Goal: Transaction & Acquisition: Download file/media

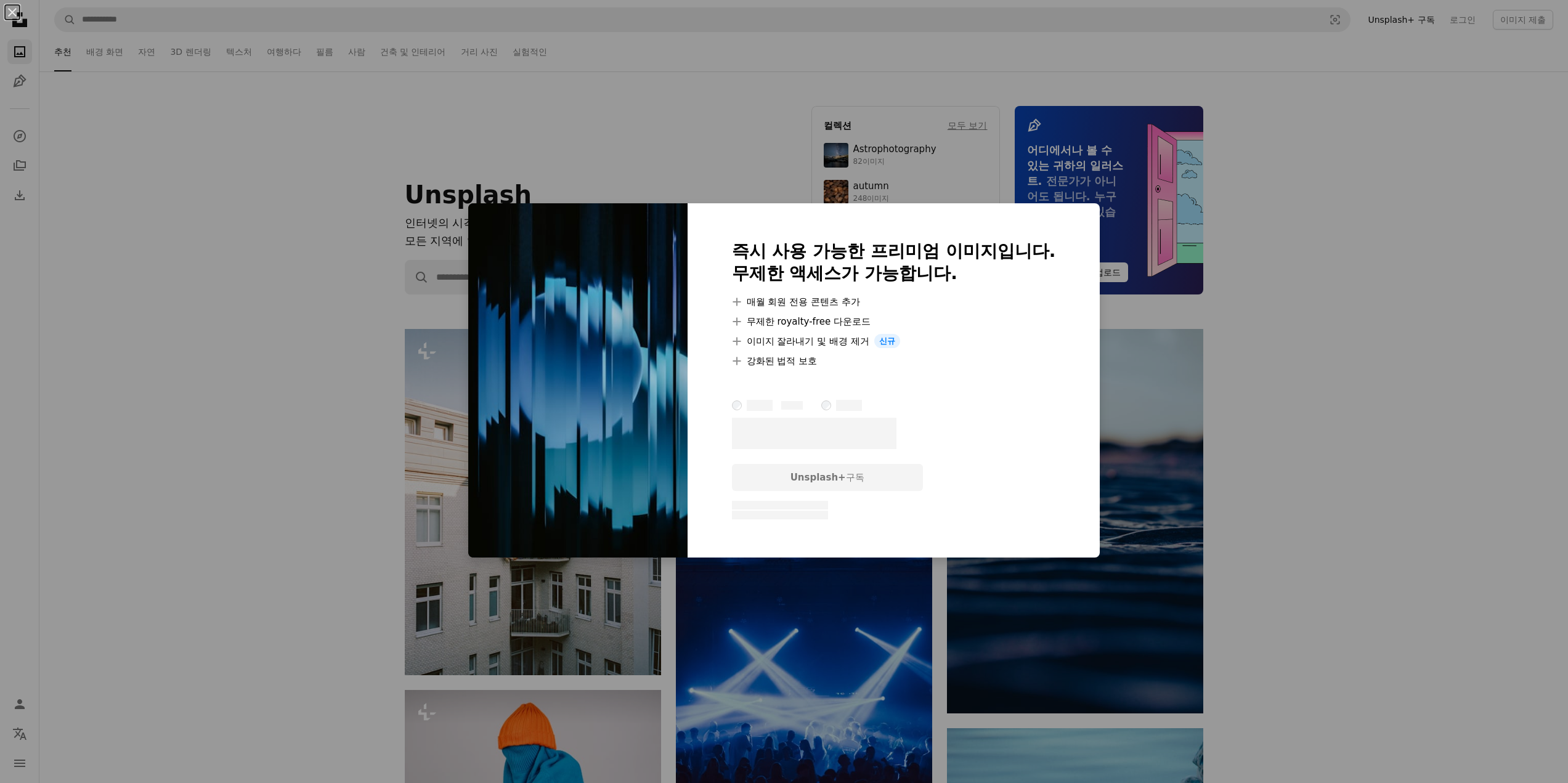
scroll to position [9364, 0]
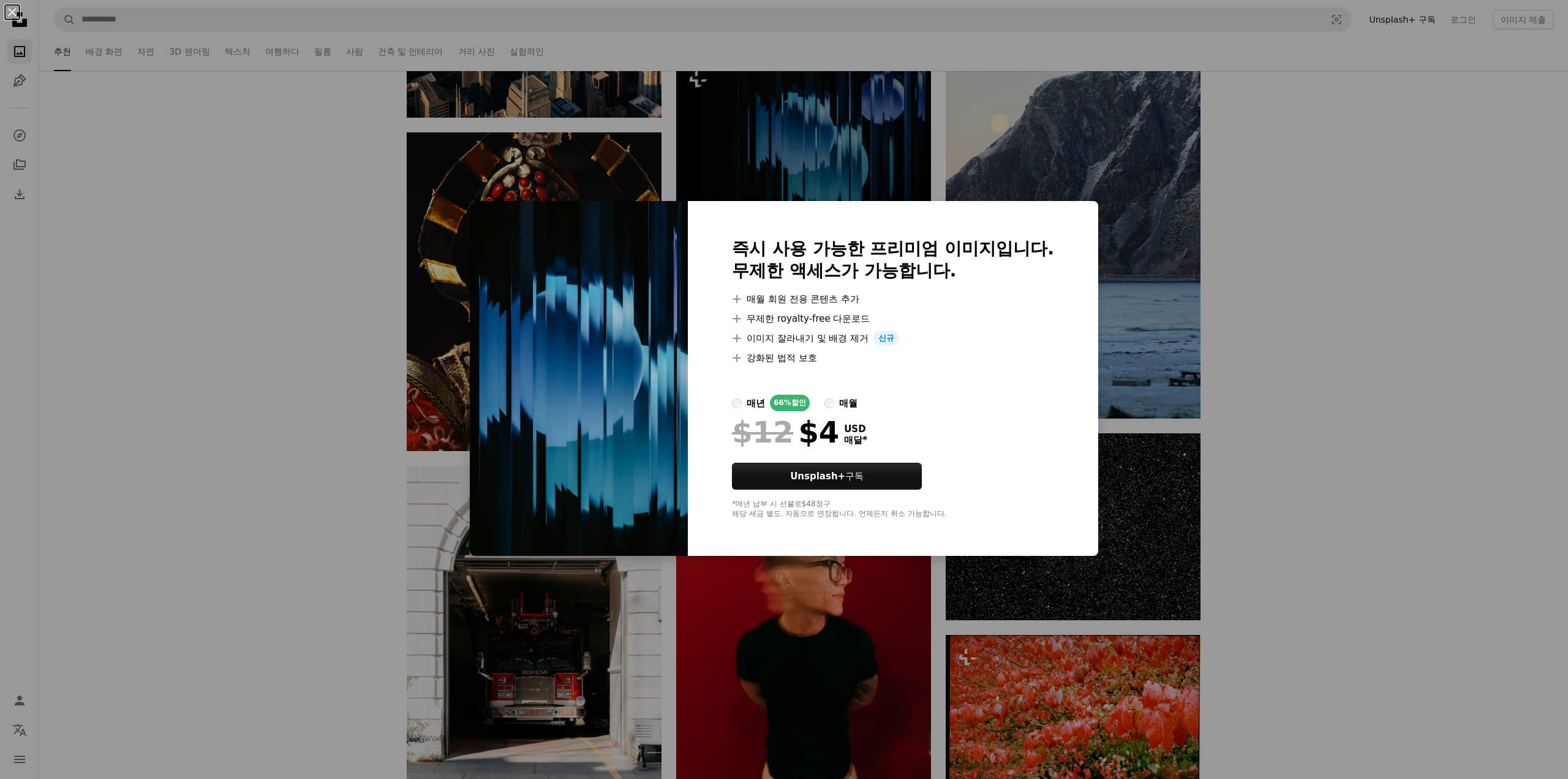
click at [1260, 229] on div "An X shape 즉시 사용 가능한 프리미엄 이미지입니다. 무제한 액세스가 가능합니다. A plus sign 매월 회원 전용 콘텐츠 추가 A…" at bounding box center [784, 390] width 1568 height 779
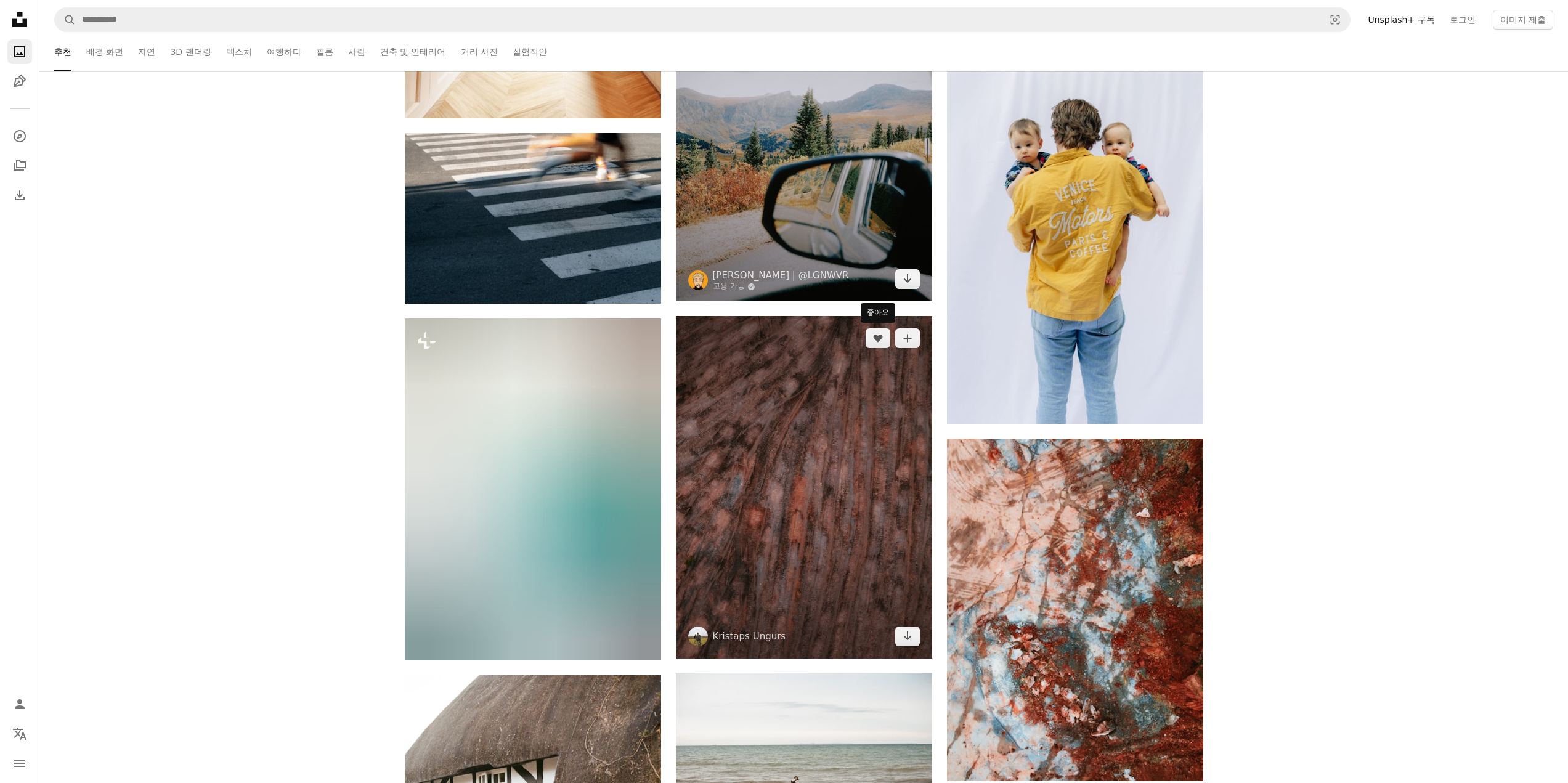
scroll to position [18996, 0]
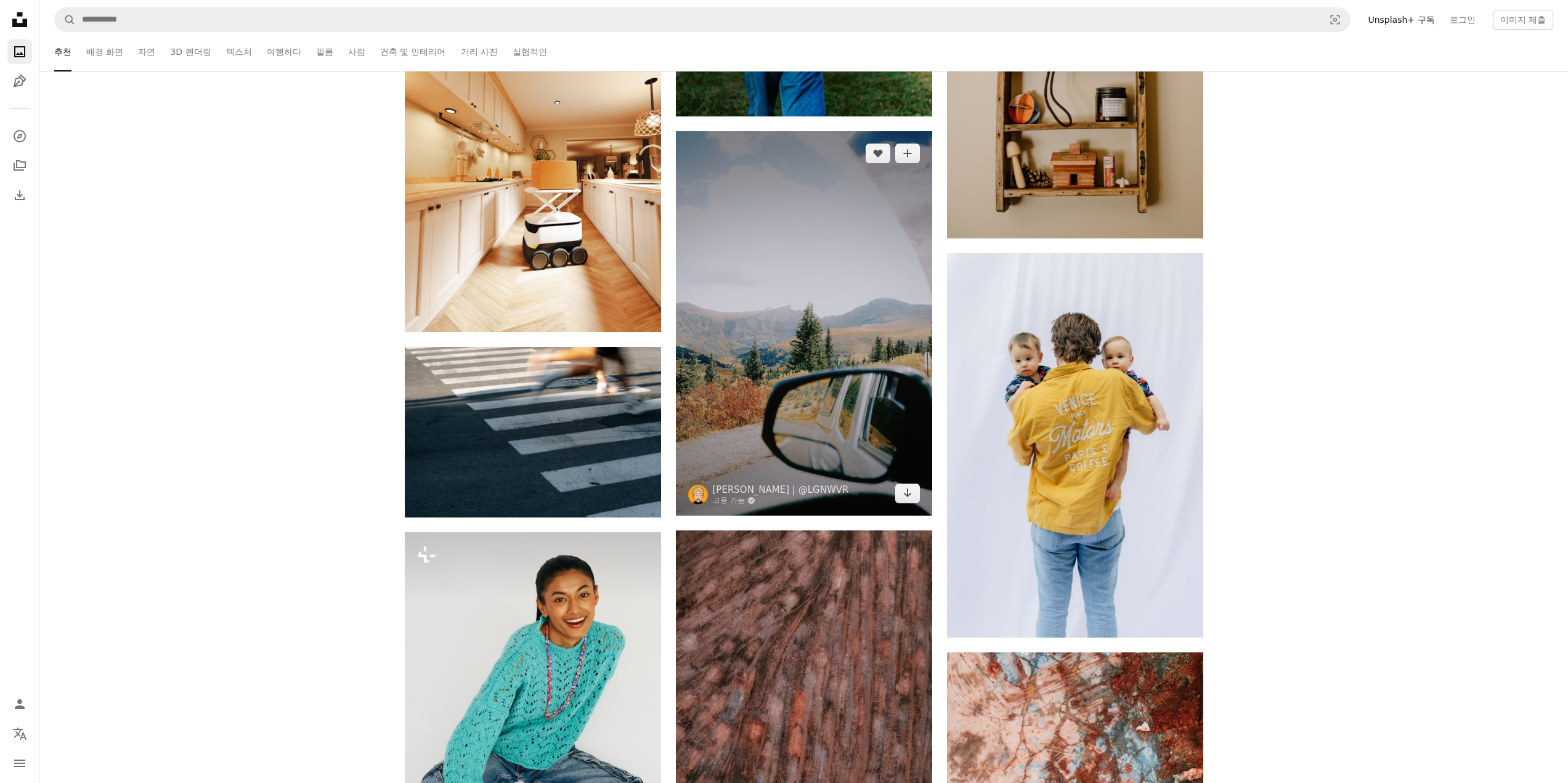
click at [914, 271] on img at bounding box center [804, 324] width 257 height 385
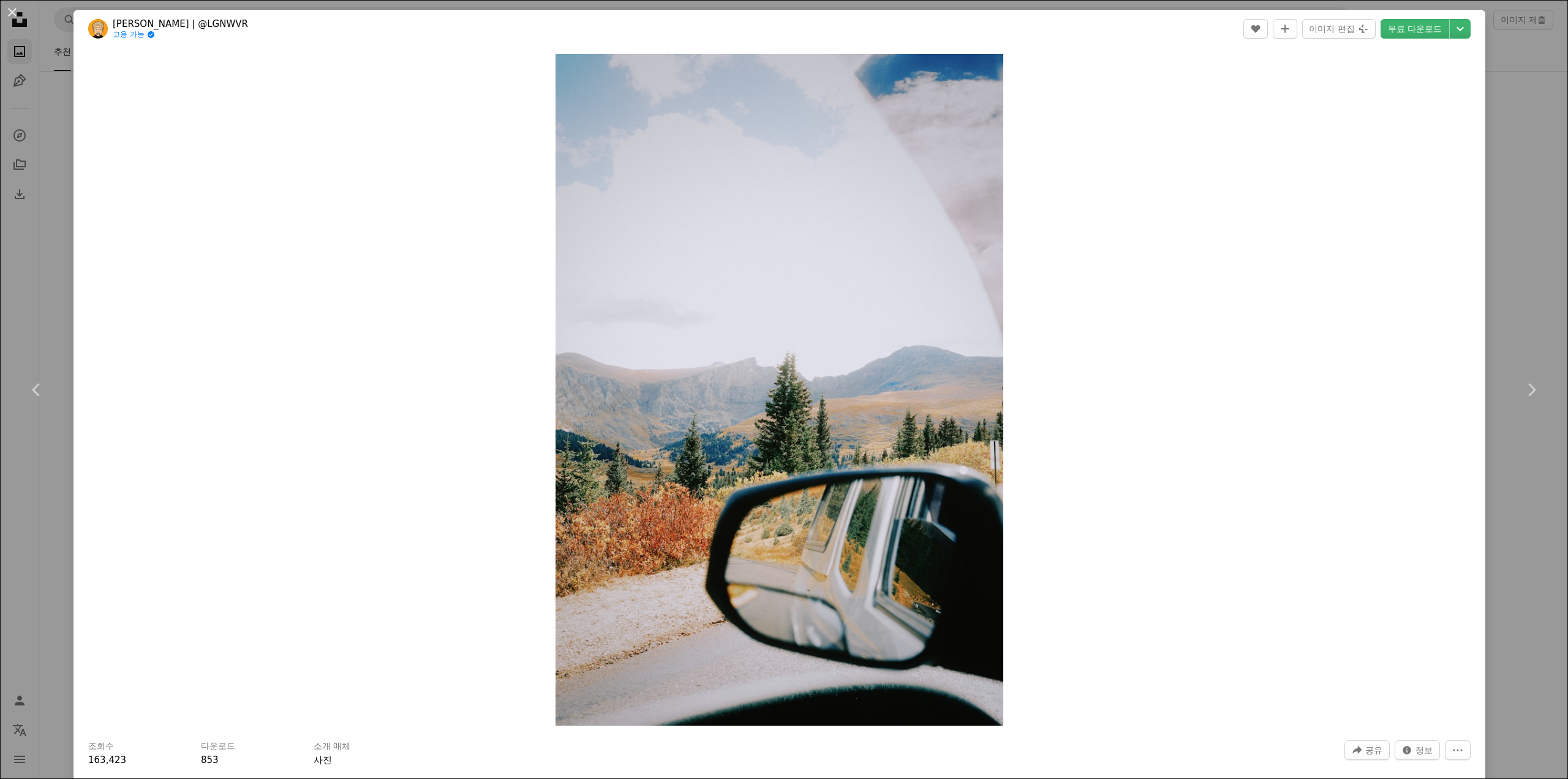
drag, startPoint x: 914, startPoint y: 210, endPoint x: 906, endPoint y: 204, distance: 10.0
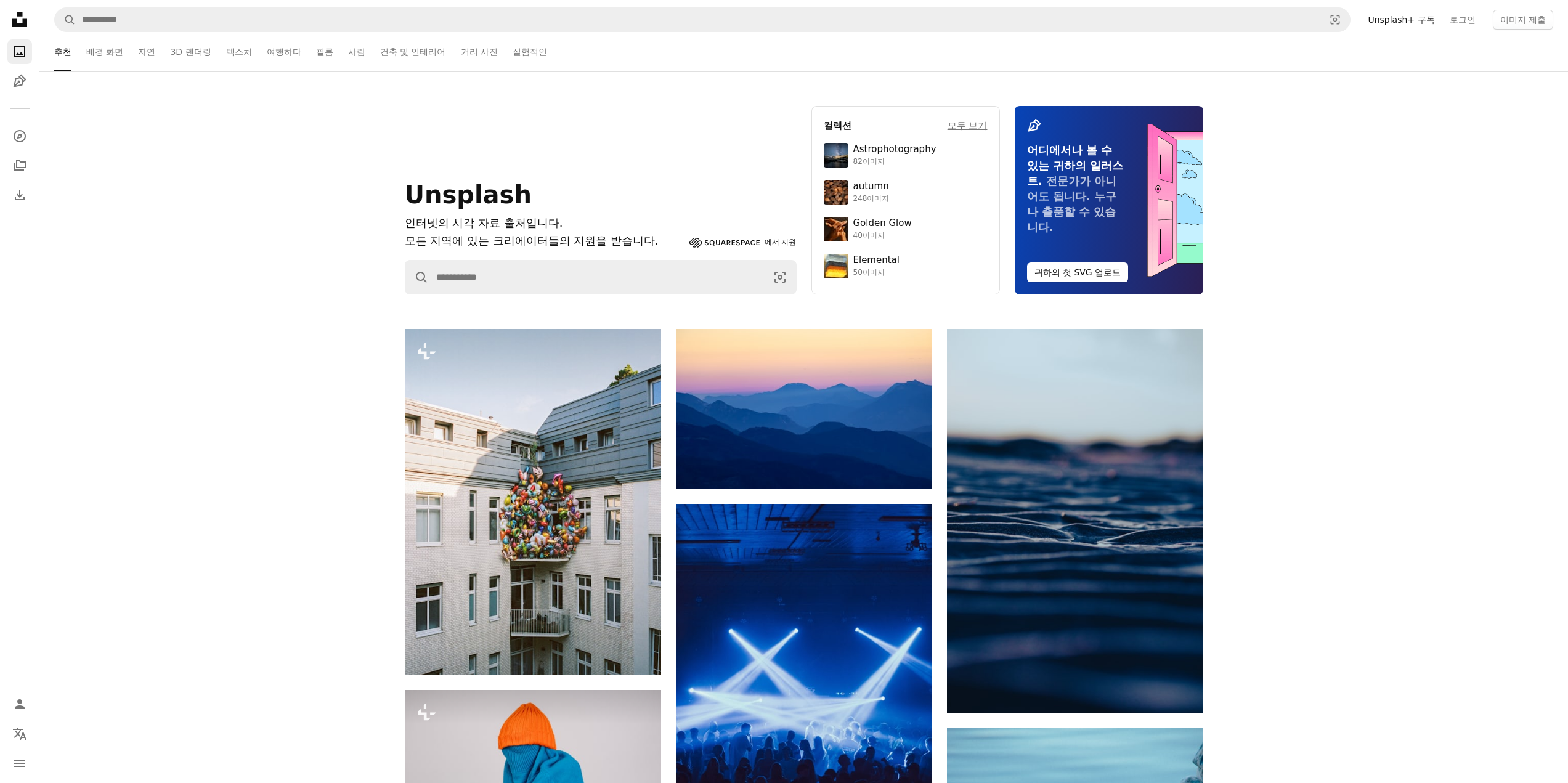
drag, startPoint x: 1446, startPoint y: 69, endPoint x: 1428, endPoint y: 24, distance: 48.5
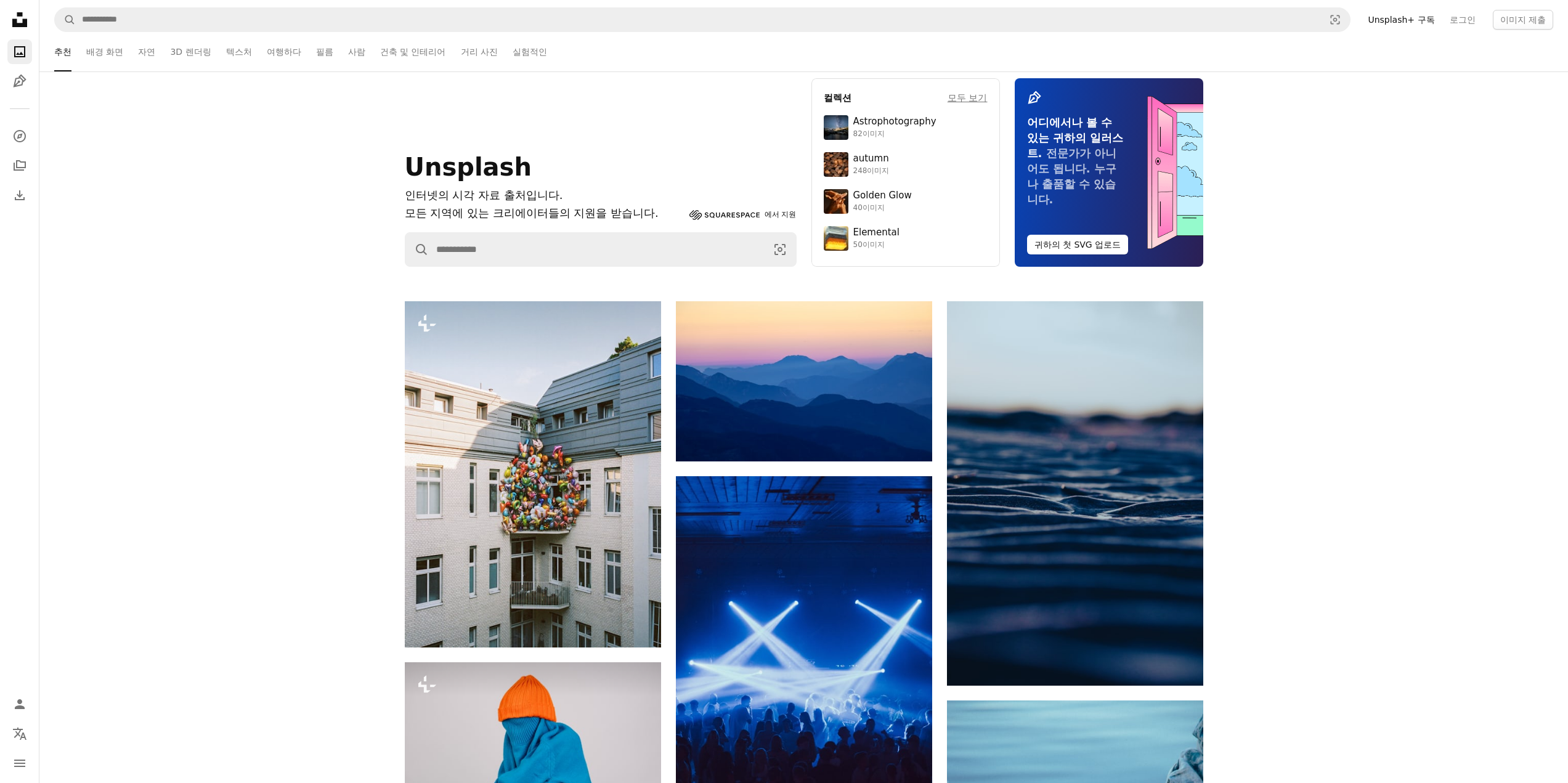
scroll to position [82, 0]
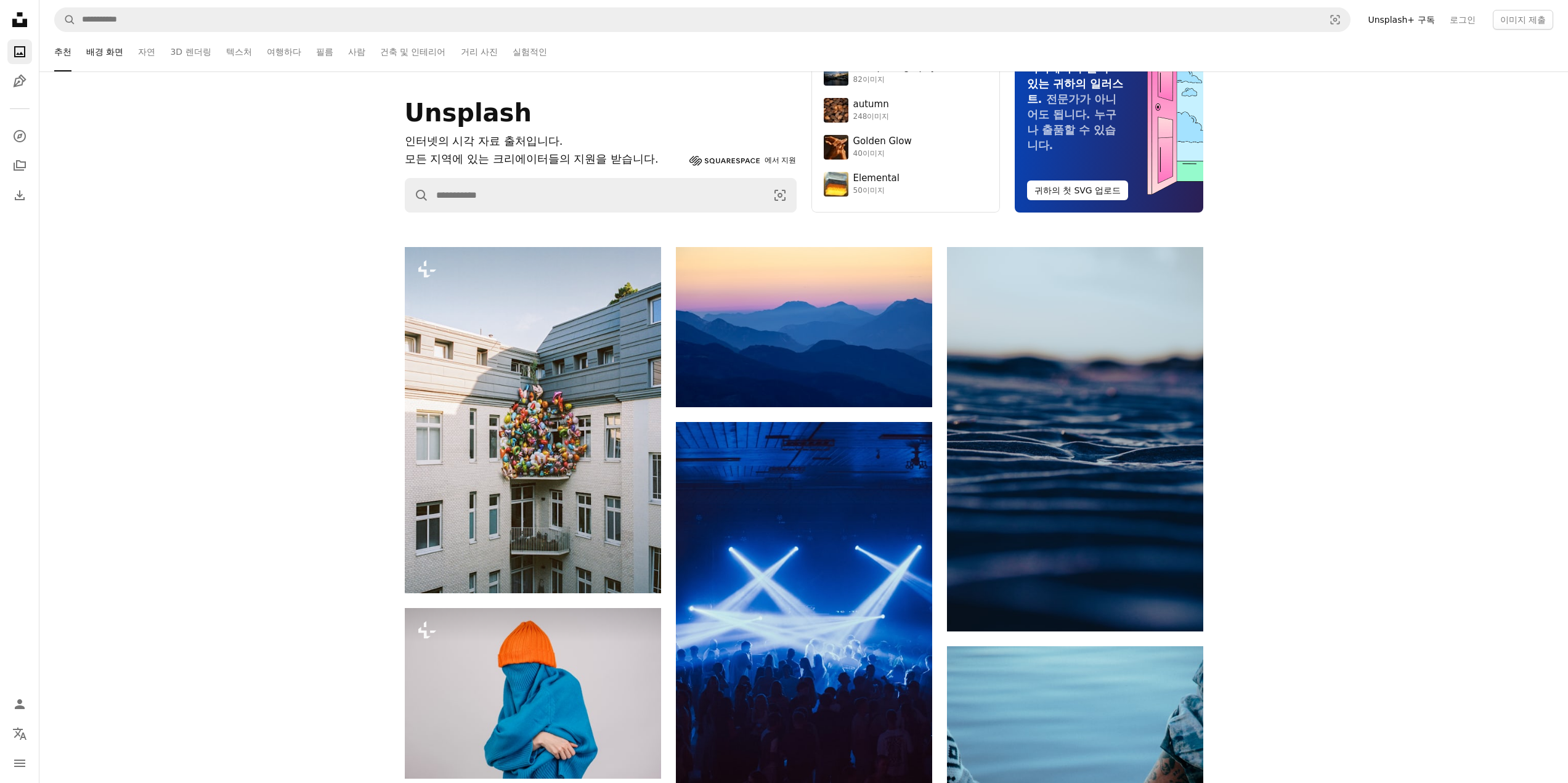
click at [122, 48] on link "배경 화면" at bounding box center [105, 51] width 37 height 39
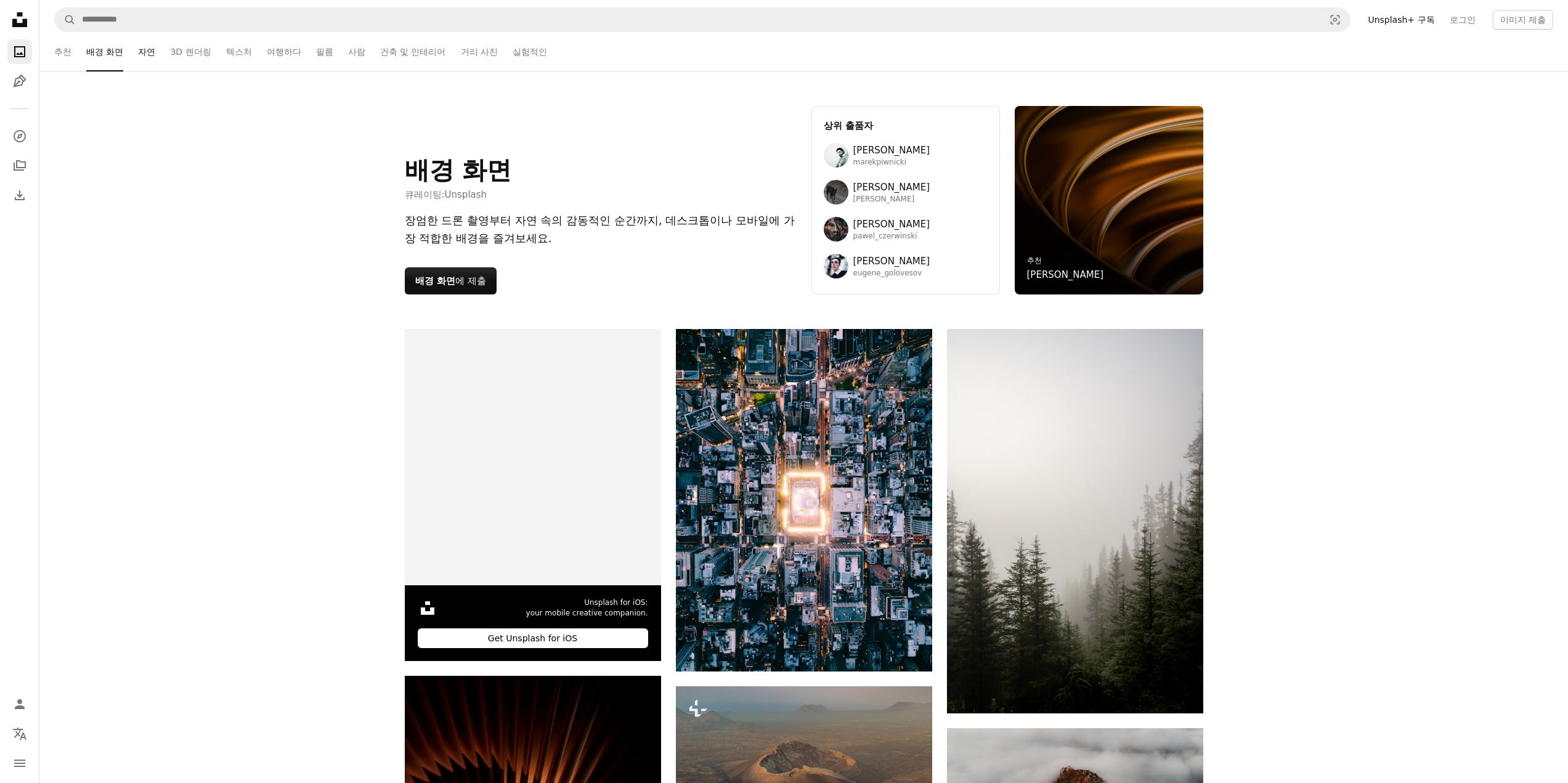
click at [154, 55] on link "자연" at bounding box center [147, 51] width 18 height 39
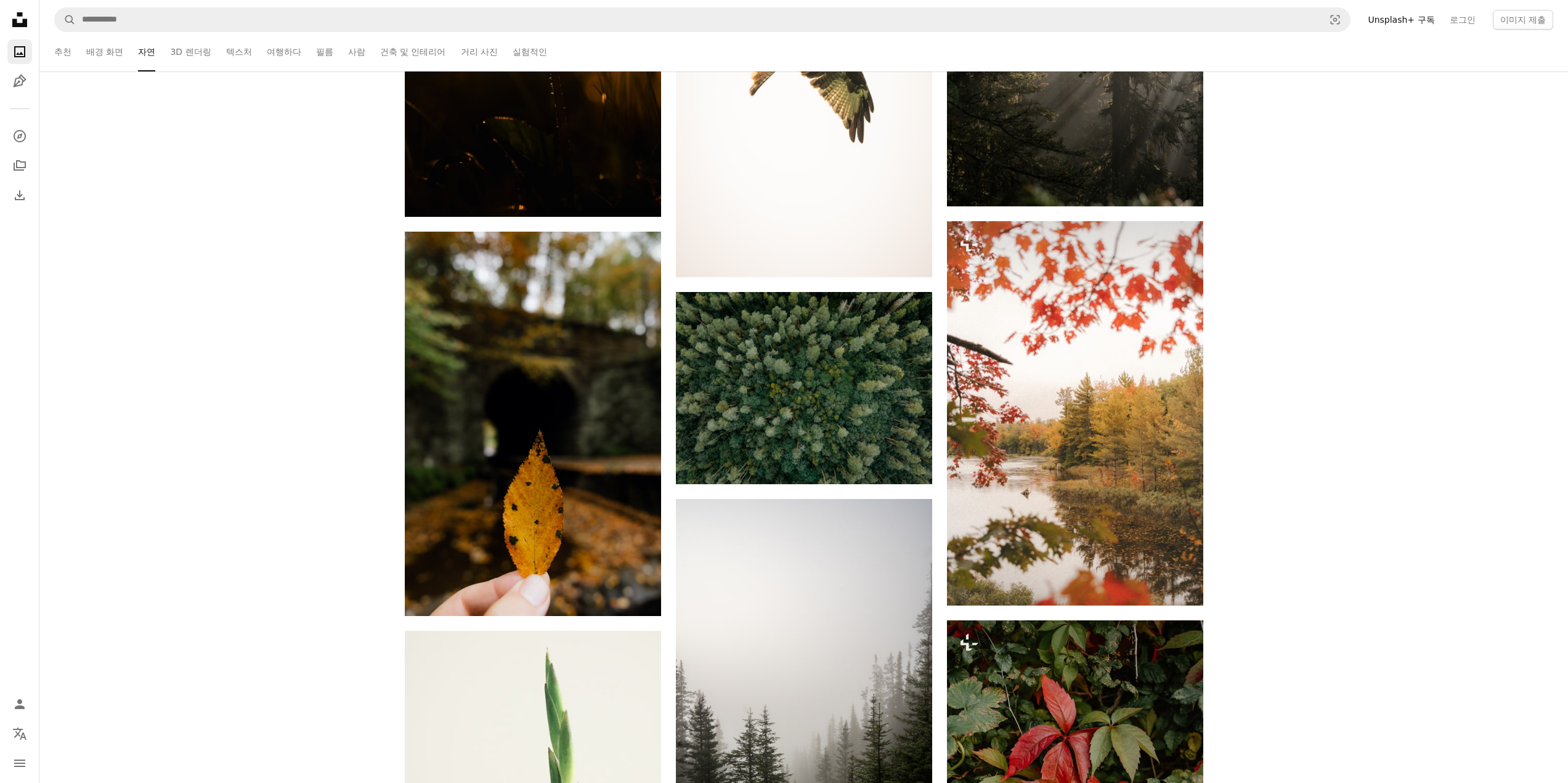
scroll to position [1479, 0]
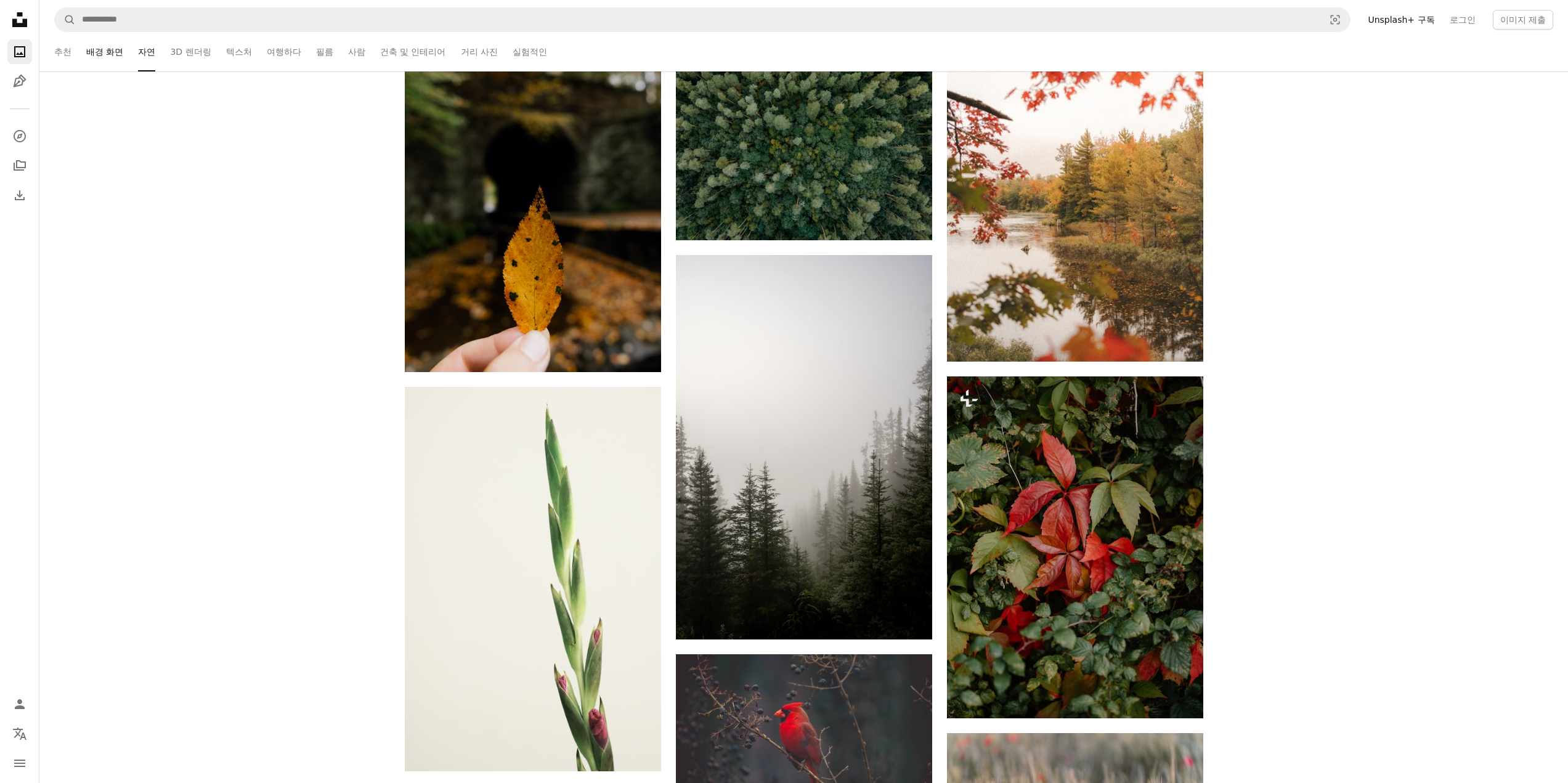
click at [115, 59] on link "배경 화면" at bounding box center [105, 51] width 37 height 39
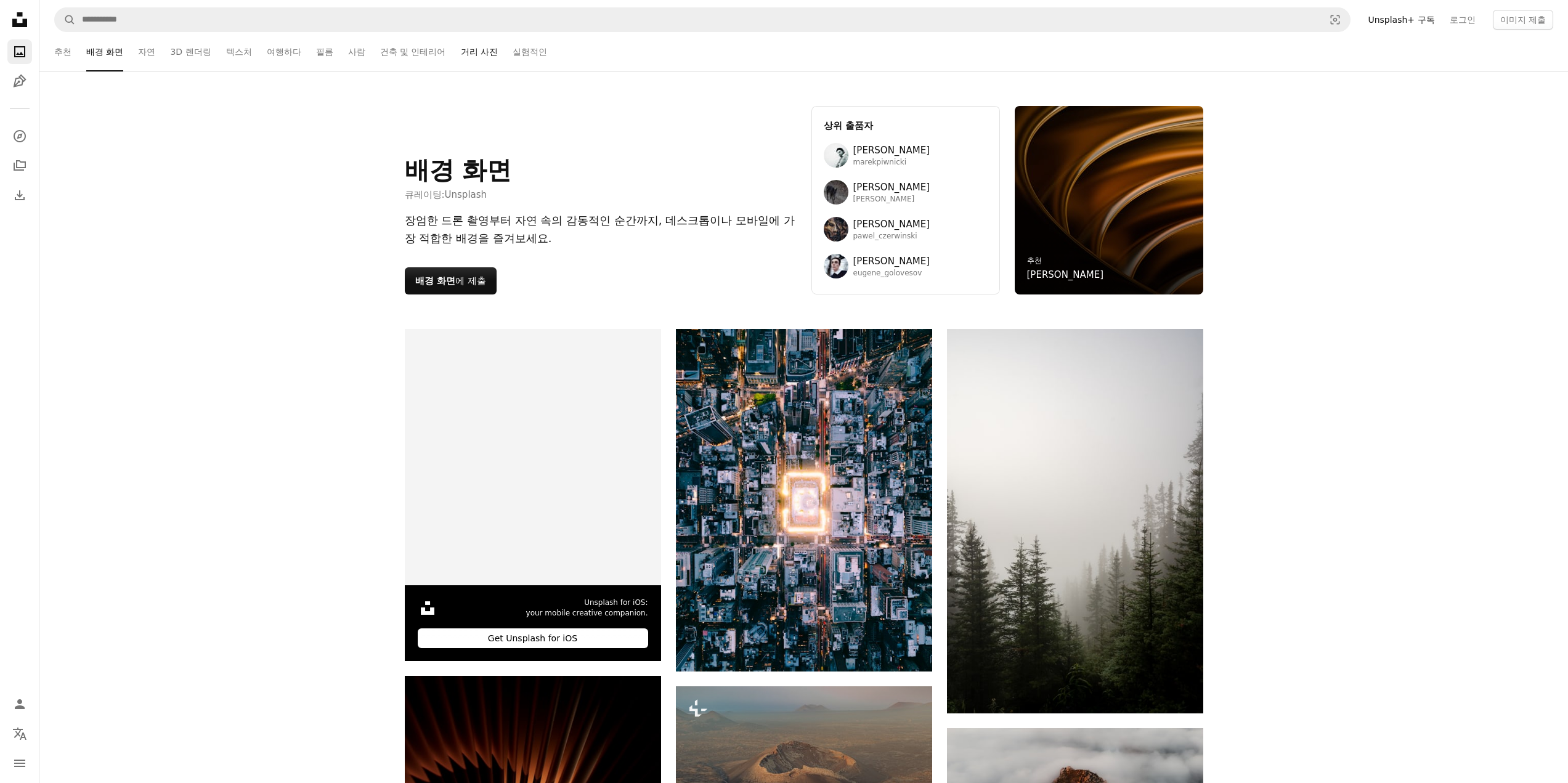
click at [473, 66] on link "거리 사진" at bounding box center [480, 51] width 37 height 39
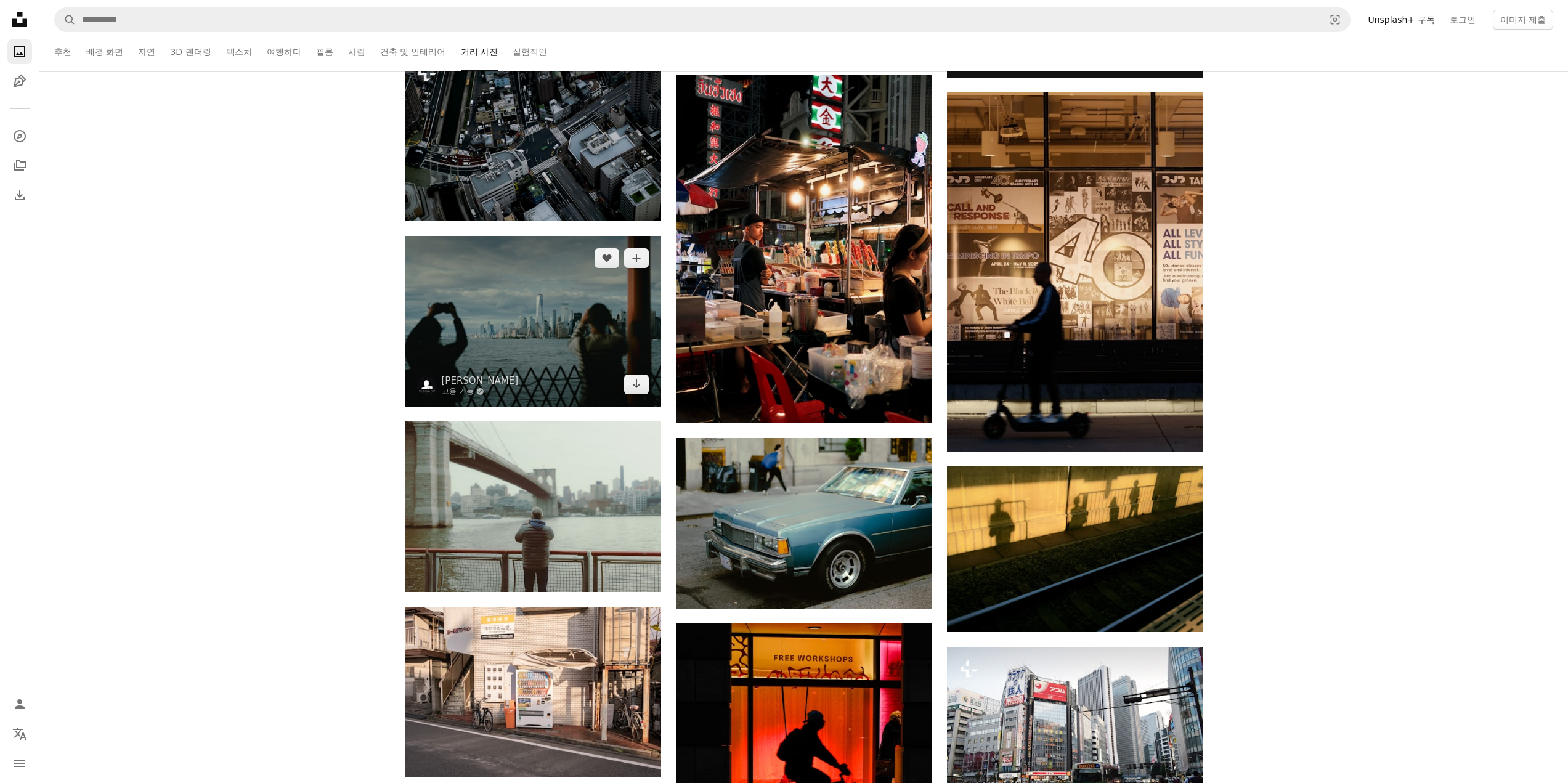
scroll to position [575, 0]
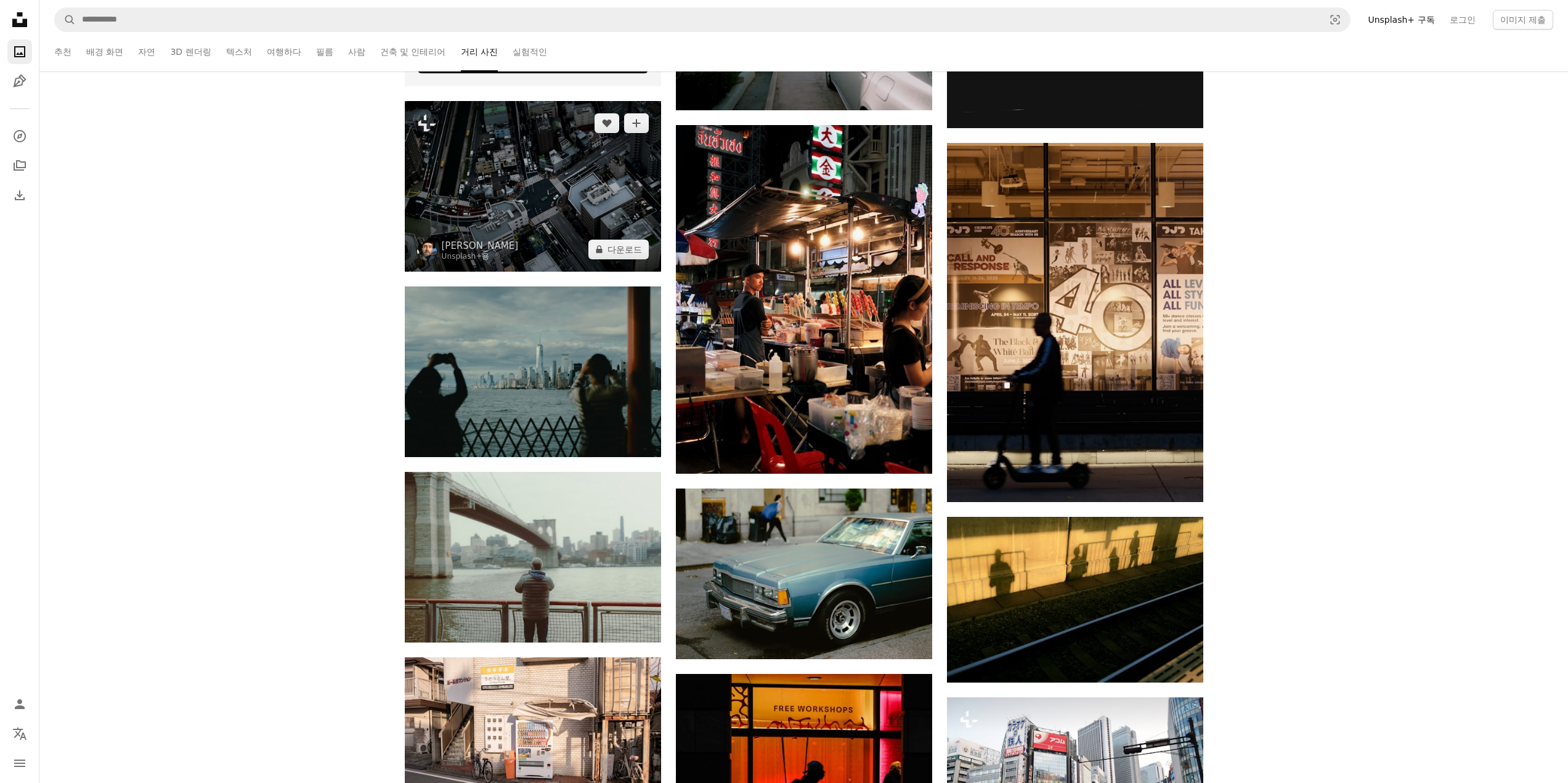
click at [517, 220] on img at bounding box center [533, 187] width 257 height 171
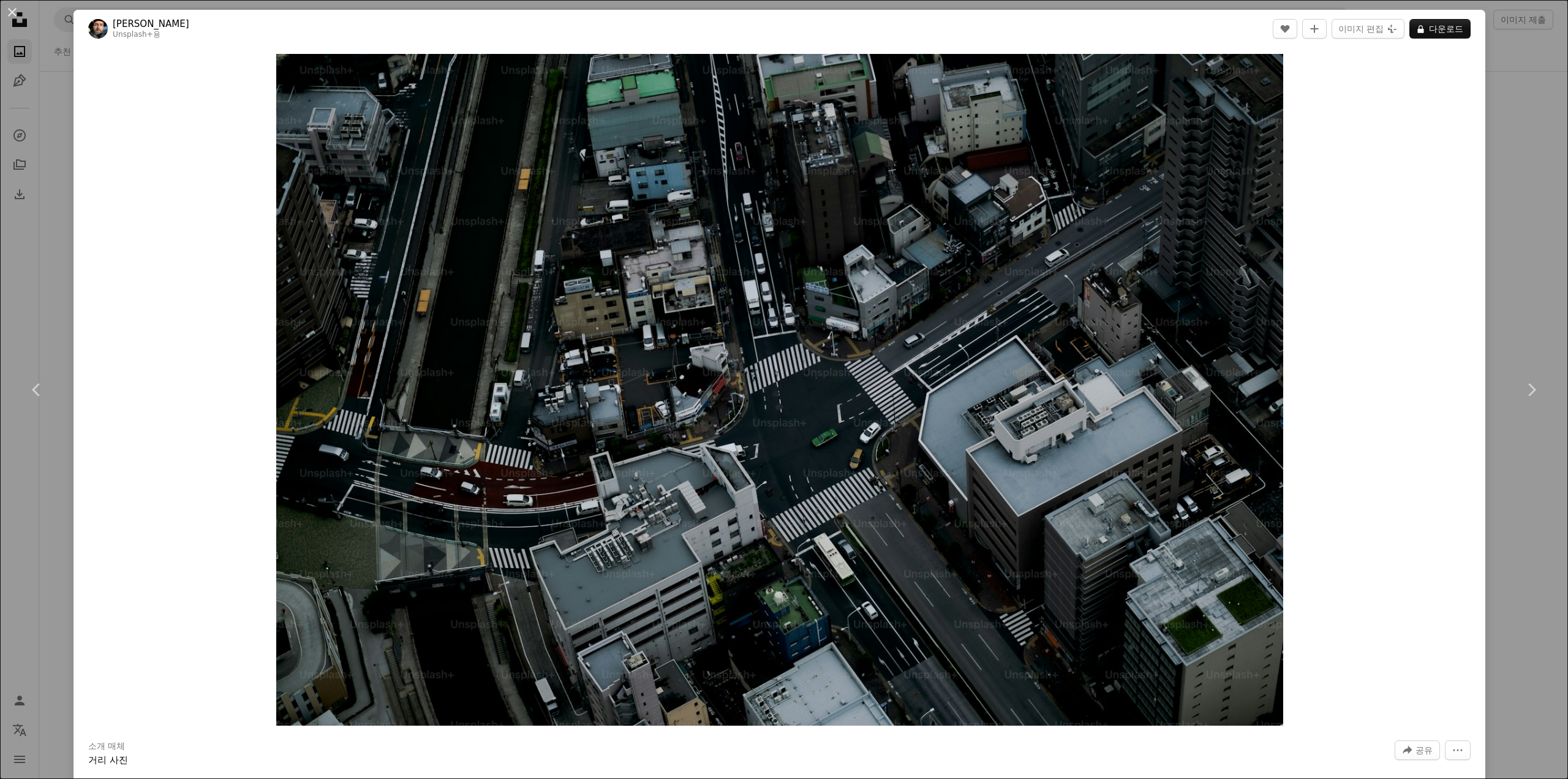
drag, startPoint x: 1009, startPoint y: 165, endPoint x: 1000, endPoint y: 158, distance: 11.4
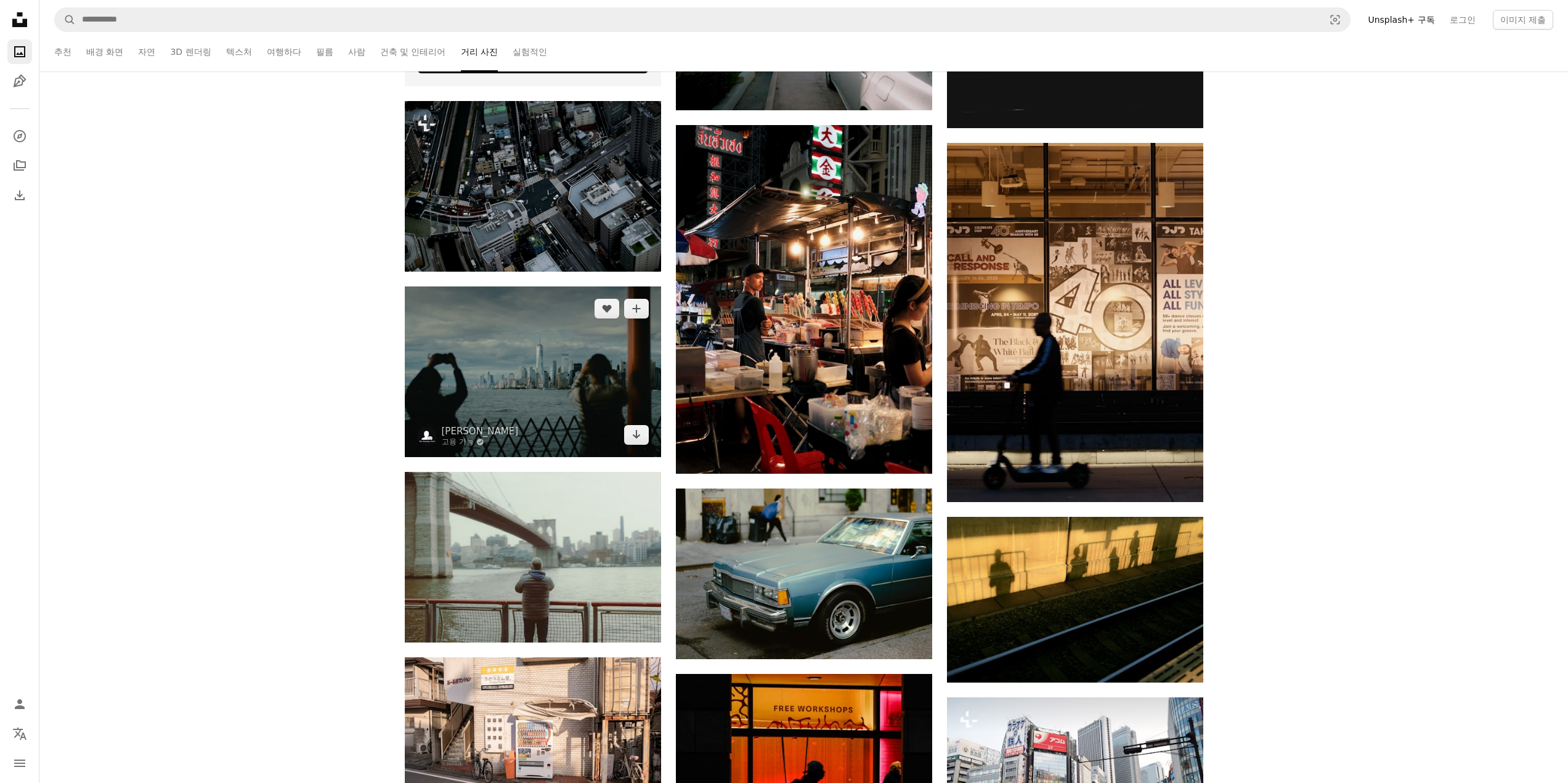
click at [604, 345] on img at bounding box center [533, 372] width 257 height 171
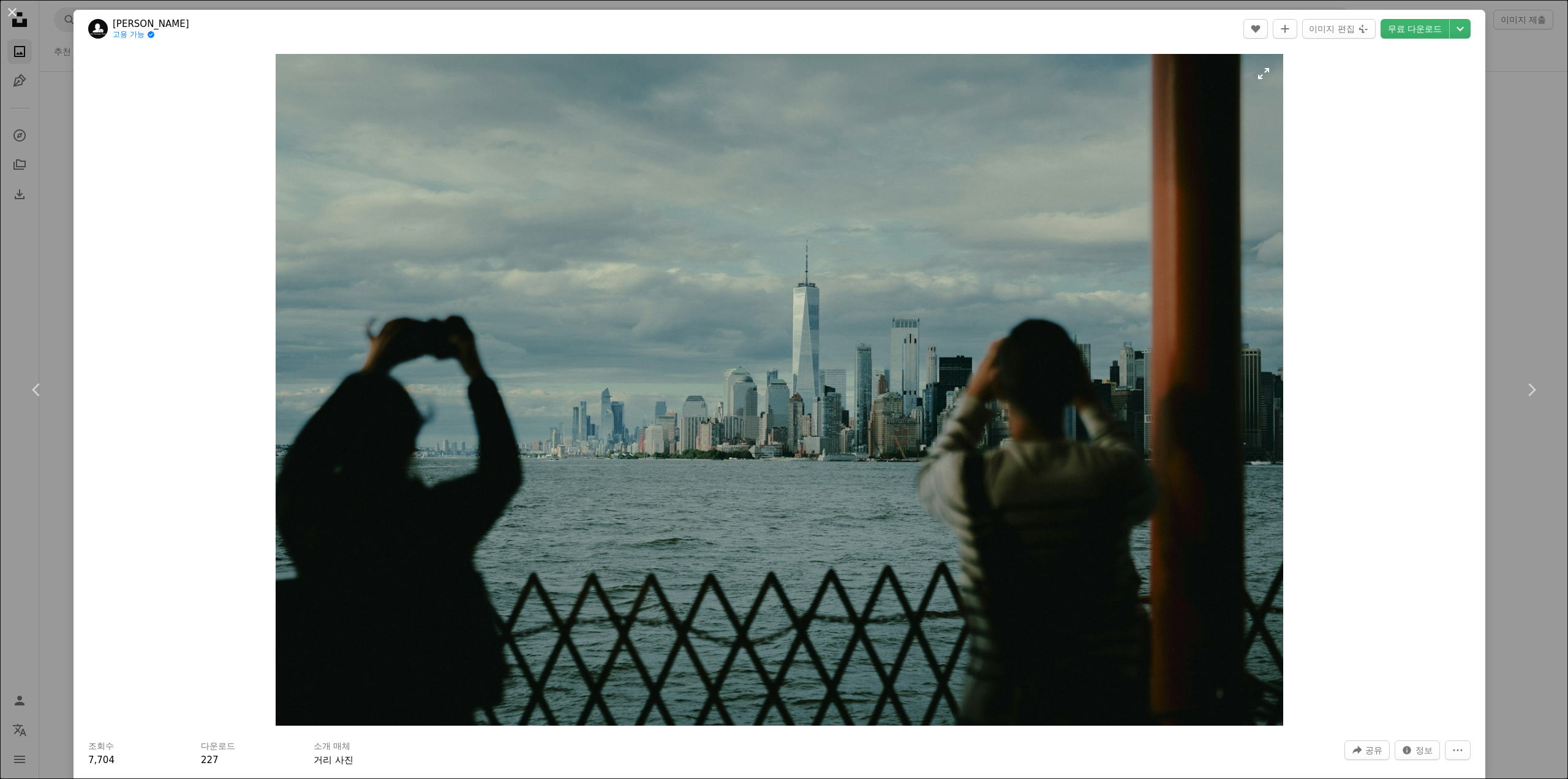
drag, startPoint x: 907, startPoint y: 204, endPoint x: 914, endPoint y: 209, distance: 8.6
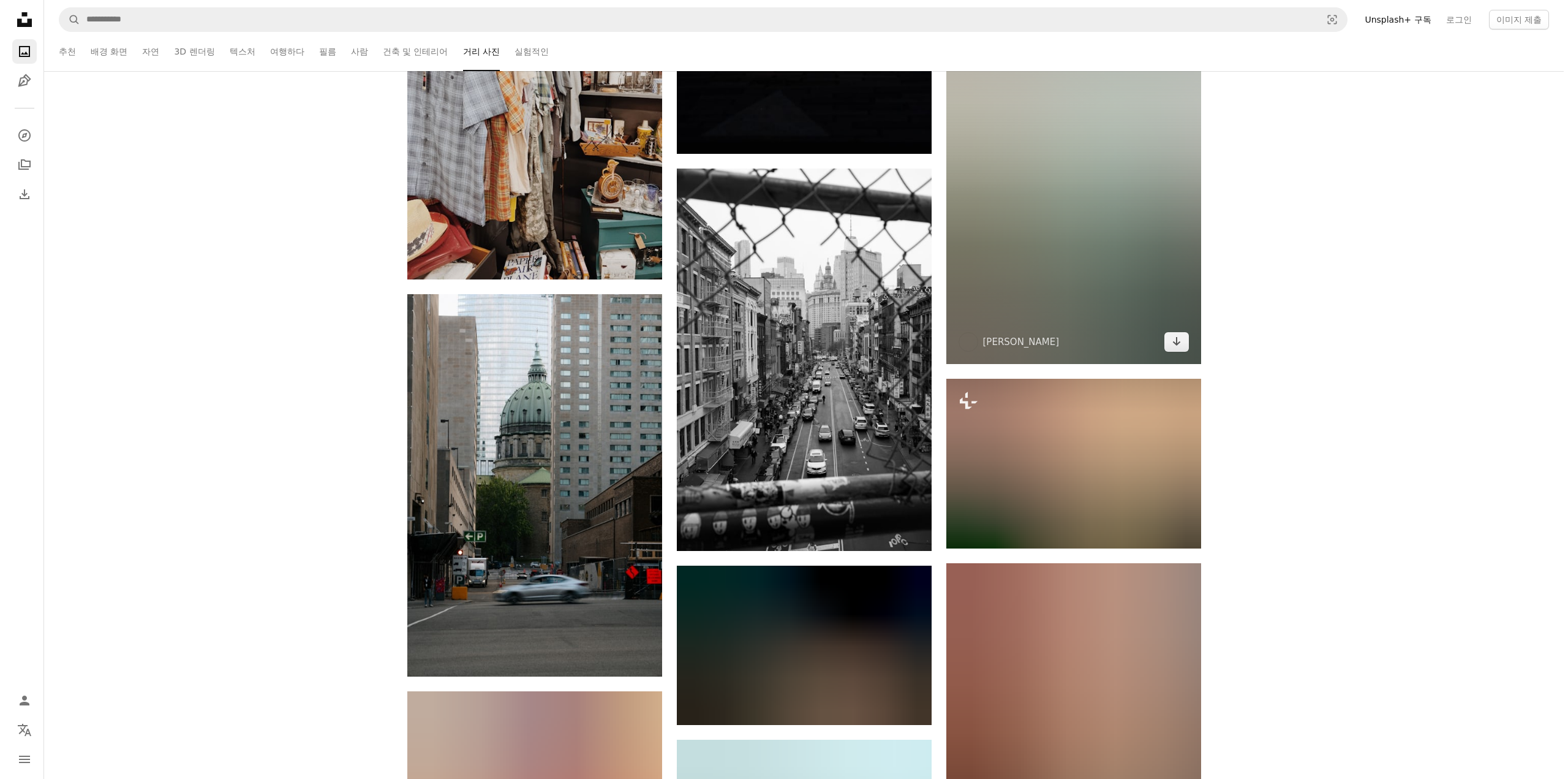
scroll to position [1962, 0]
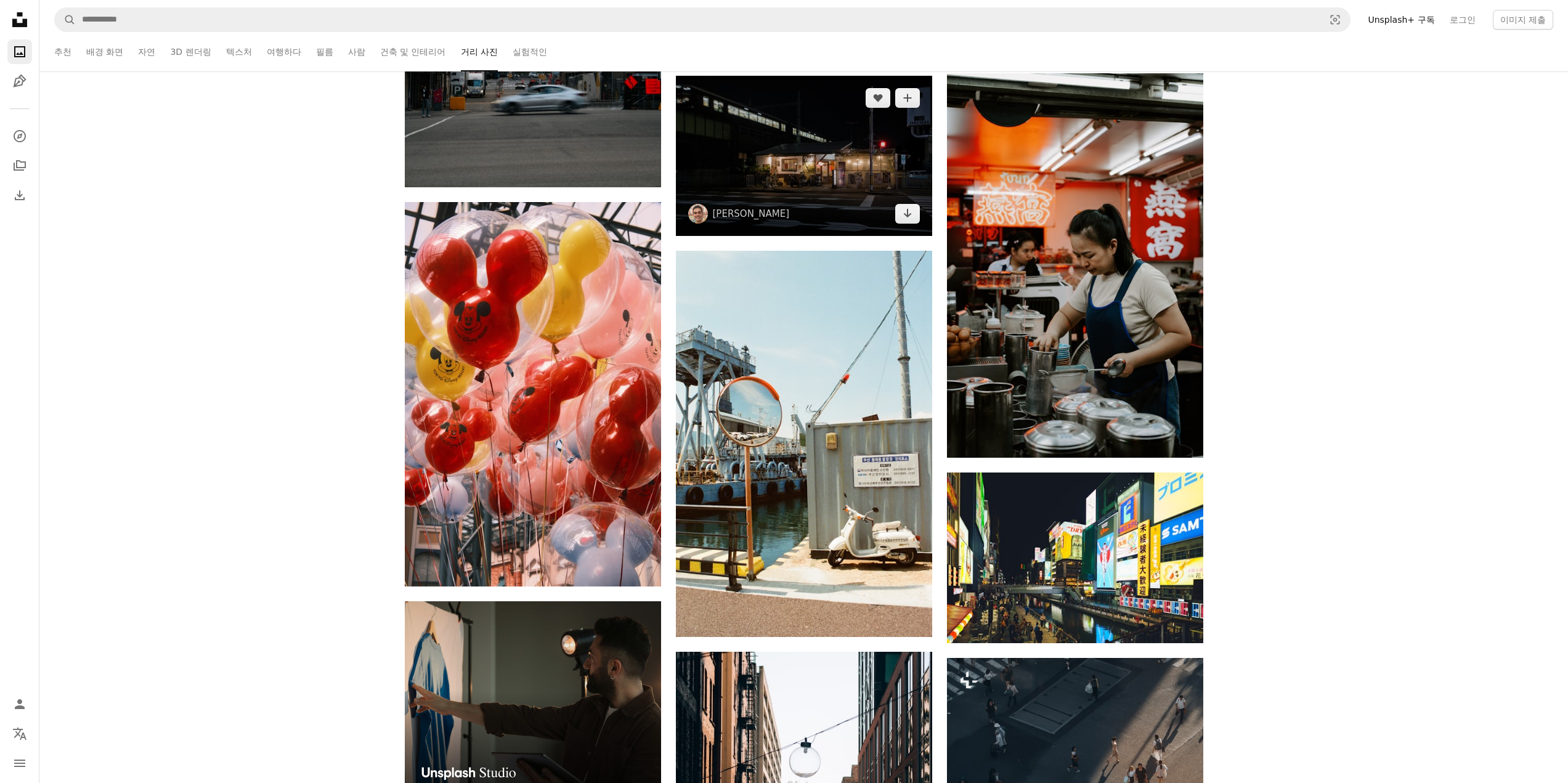
click at [877, 159] on img at bounding box center [804, 155] width 257 height 160
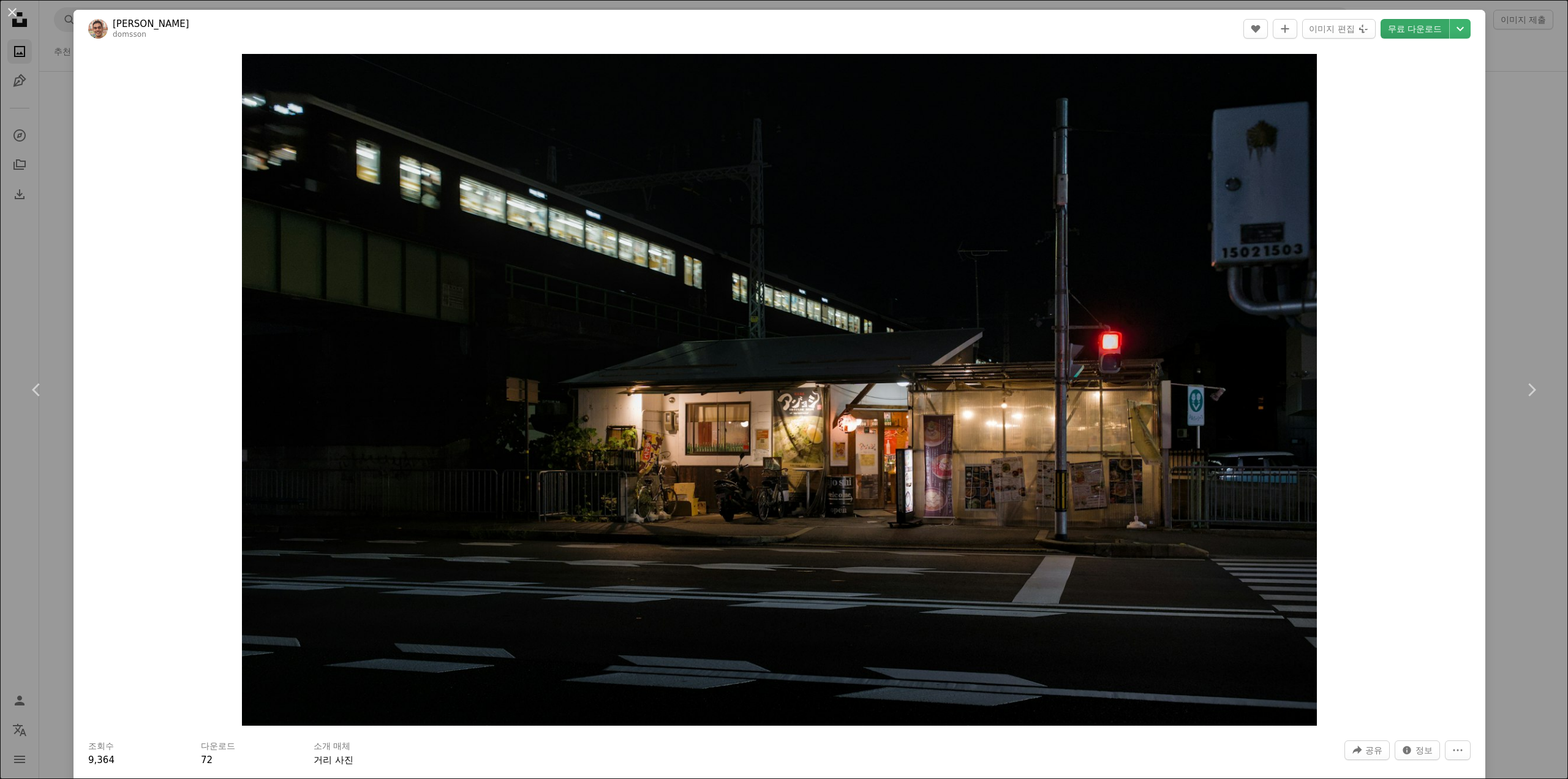
click at [1410, 23] on link "무료 다운로드" at bounding box center [1415, 29] width 68 height 20
